Goal: Information Seeking & Learning: Learn about a topic

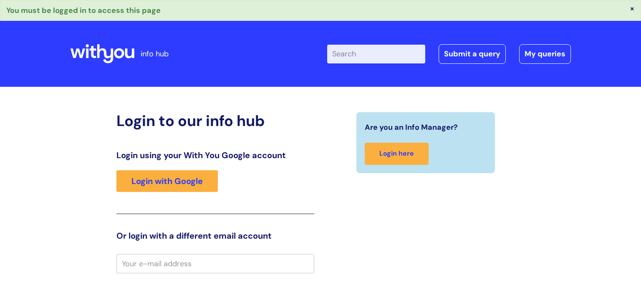
click at [137, 265] on input "email" at bounding box center [215, 263] width 198 height 19
type input "keanuclone2000@yahoo.co.uk"
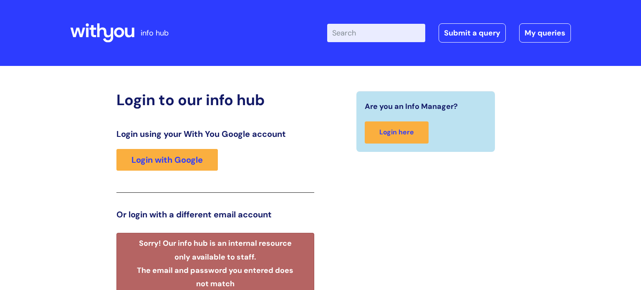
scroll to position [168, 0]
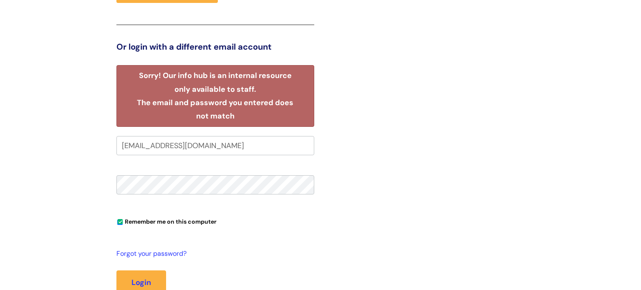
click at [233, 143] on input "keanuclone2000@yahoo.co.uk" at bounding box center [215, 145] width 198 height 19
type input "k"
click at [139, 278] on button "Login" at bounding box center [141, 283] width 50 height 24
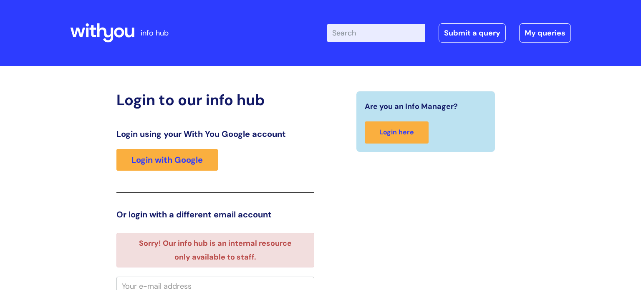
scroll to position [5, 0]
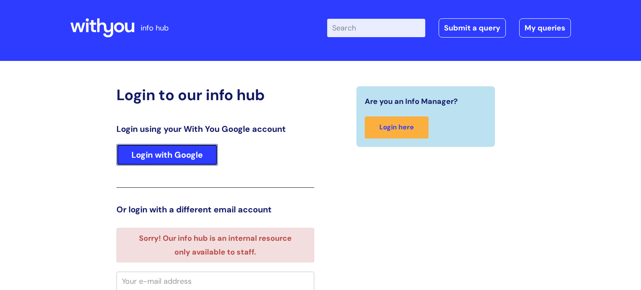
click at [167, 154] on link "Login with Google" at bounding box center [166, 155] width 101 height 22
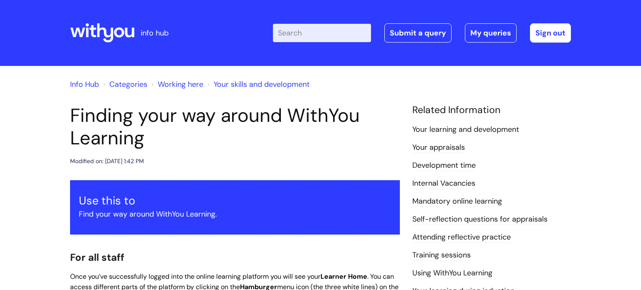
click at [450, 130] on link "Your learning and development" at bounding box center [466, 129] width 107 height 11
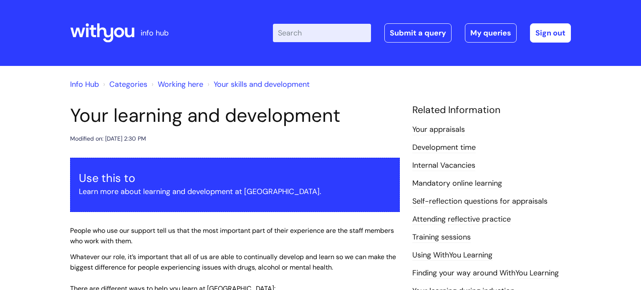
click at [465, 184] on link "Mandatory online learning" at bounding box center [458, 183] width 90 height 11
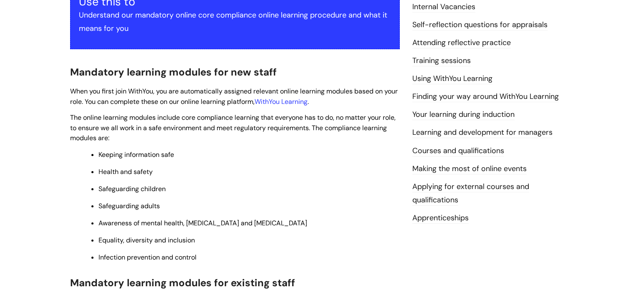
scroll to position [182, 0]
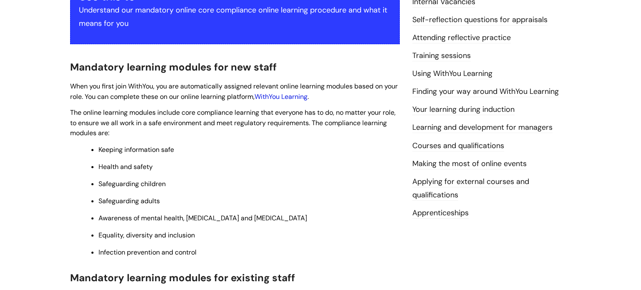
click at [301, 98] on link "WithYou Learning" at bounding box center [281, 96] width 53 height 9
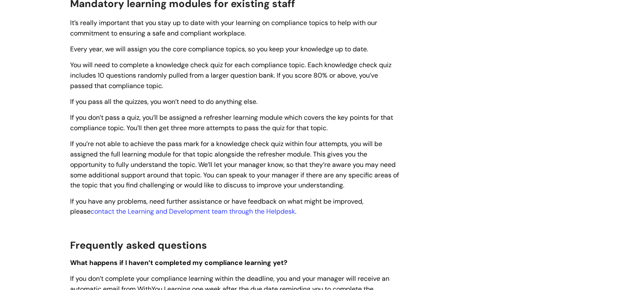
scroll to position [464, 0]
